Goal: Go to known website: Access a specific website the user already knows

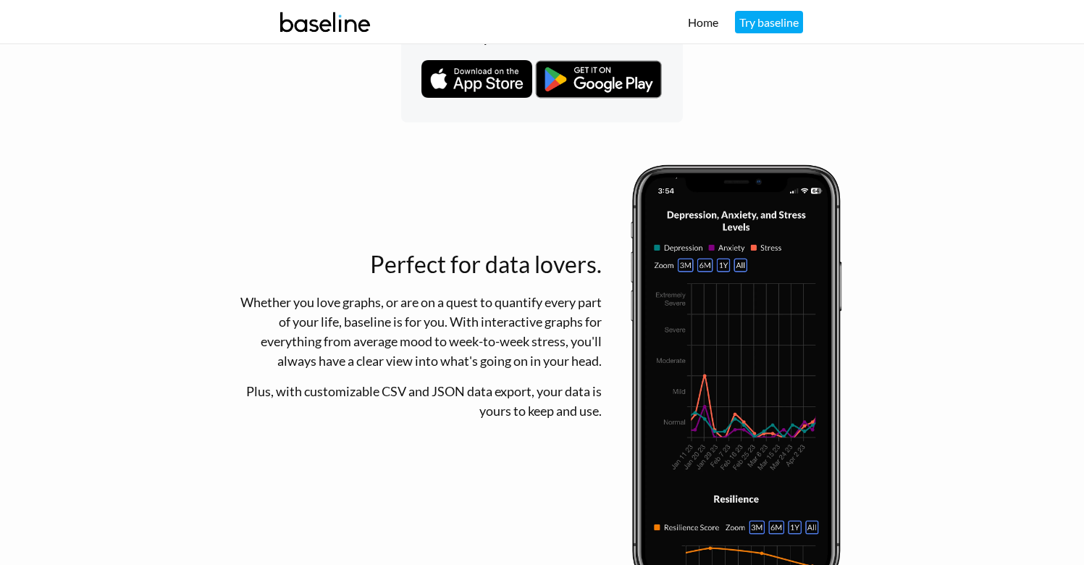
scroll to position [1178, 0]
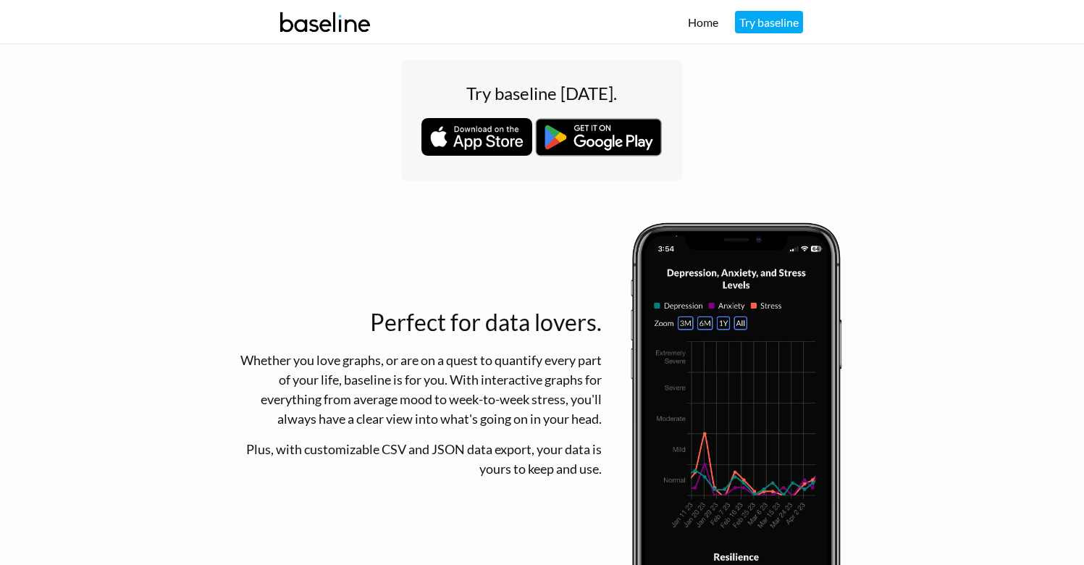
click at [503, 127] on img "Content" at bounding box center [477, 137] width 111 height 38
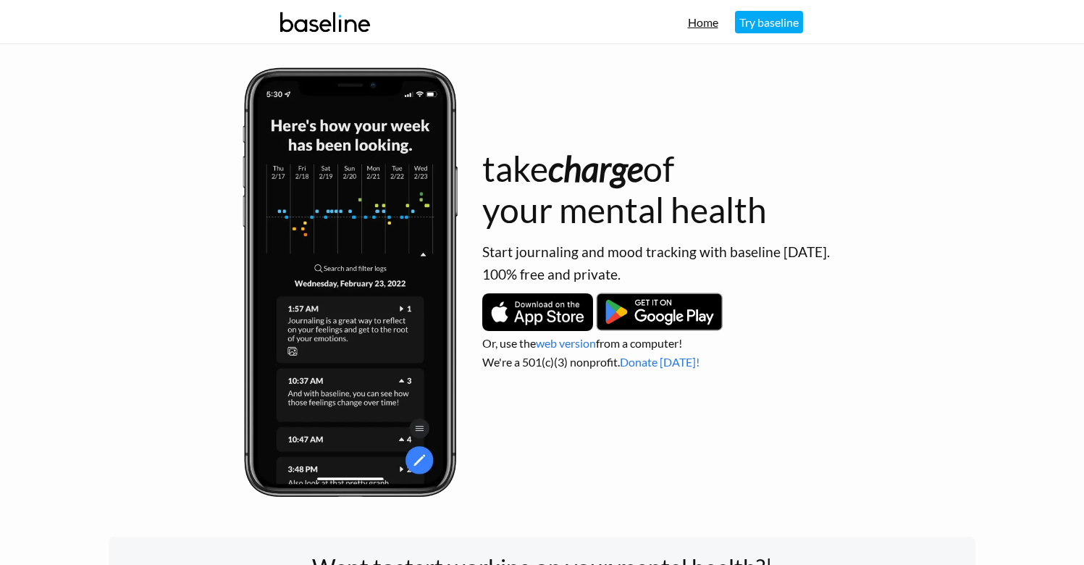
click at [696, 22] on link "Home" at bounding box center [703, 22] width 30 height 14
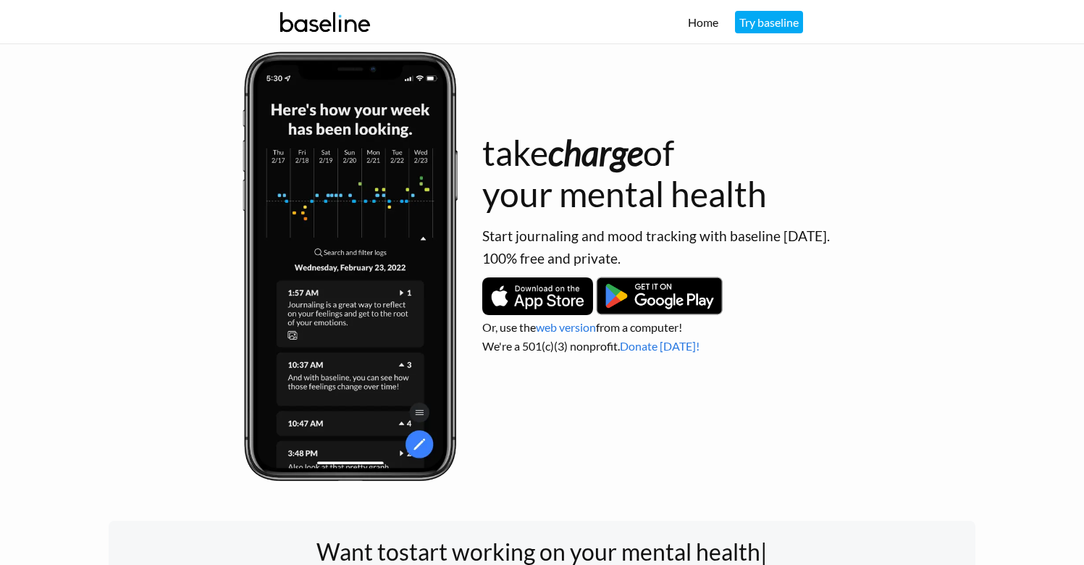
scroll to position [30, 0]
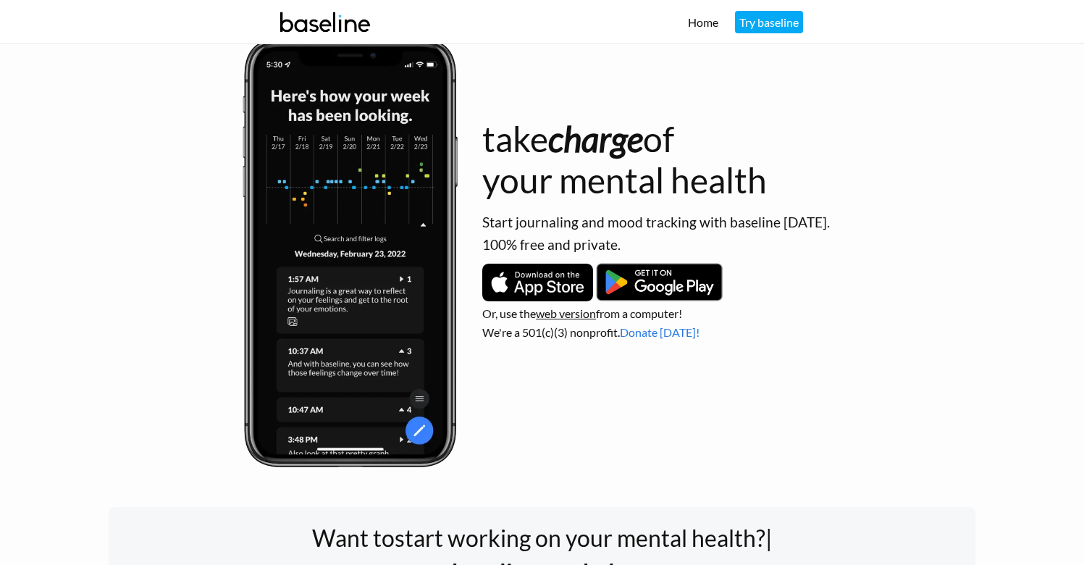
click at [578, 314] on link "web version" at bounding box center [566, 313] width 60 height 14
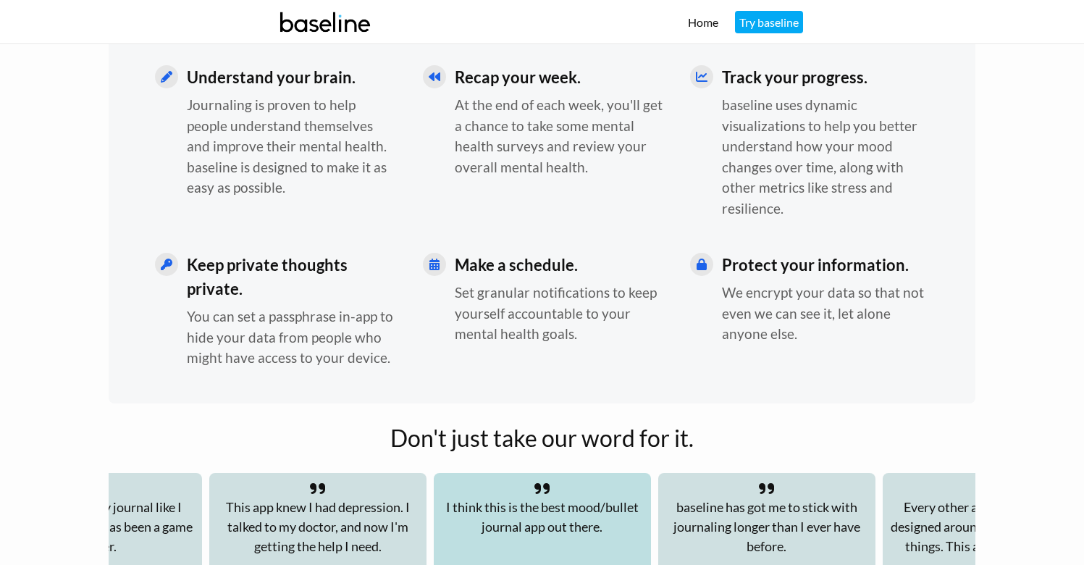
scroll to position [0, 0]
